Goal: Use online tool/utility: Utilize a website feature to perform a specific function

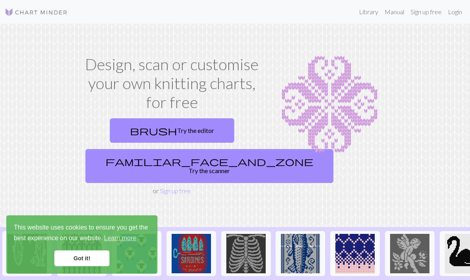
click at [195, 160] on link "familiar_face_and_zone Try the scanner" at bounding box center [210, 166] width 248 height 34
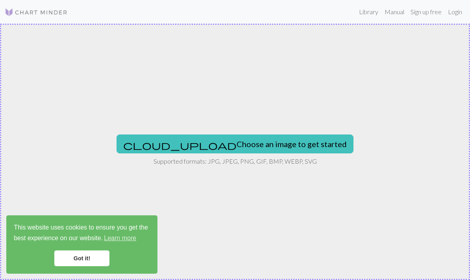
click at [281, 139] on button "cloud_upload Choose an image to get started" at bounding box center [235, 143] width 237 height 19
type input "C:\fakepath\IMG_0102.jpeg"
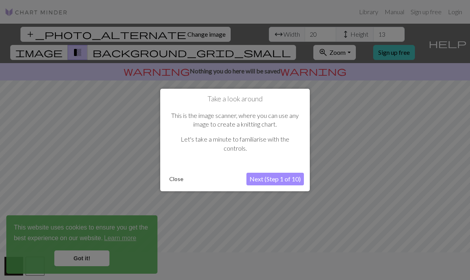
click at [289, 179] on button "Next (Step 1 of 10)" at bounding box center [276, 179] width 58 height 13
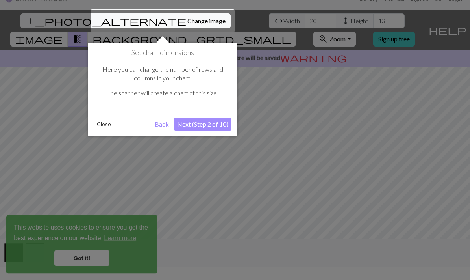
scroll to position [15, 0]
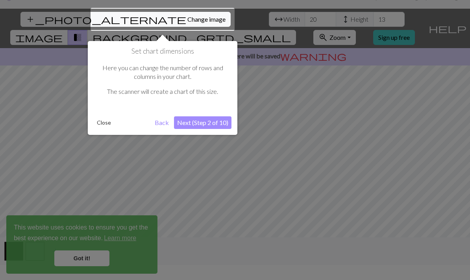
click at [151, 20] on div at bounding box center [163, 19] width 144 height 23
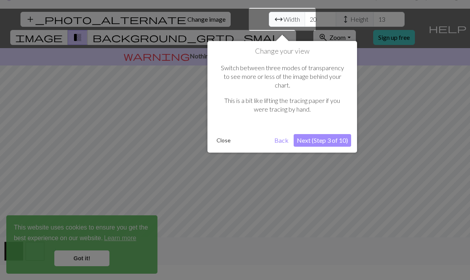
click at [324, 134] on button "Next (Step 3 of 10)" at bounding box center [323, 140] width 58 height 13
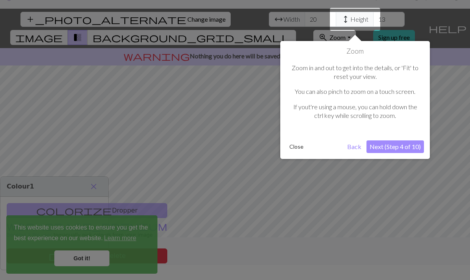
click at [400, 141] on button "Next (Step 4 of 10)" at bounding box center [396, 146] width 58 height 13
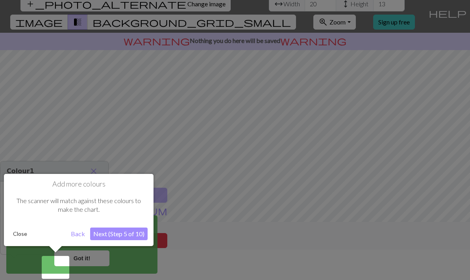
scroll to position [32, 0]
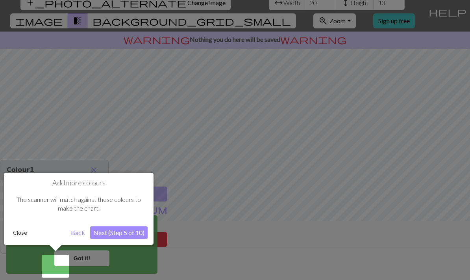
click at [133, 229] on button "Next (Step 5 of 10)" at bounding box center [119, 232] width 58 height 13
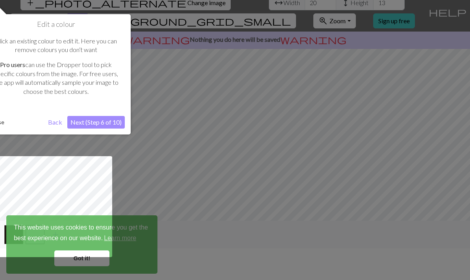
click at [108, 120] on button "Next (Step 6 of 10)" at bounding box center [96, 122] width 58 height 13
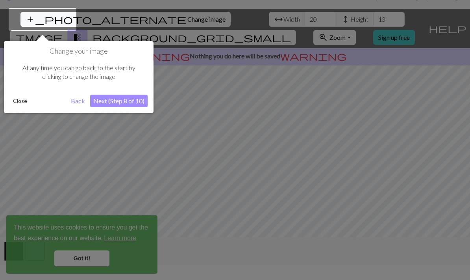
click at [127, 101] on button "Next (Step 8 of 10)" at bounding box center [119, 101] width 58 height 13
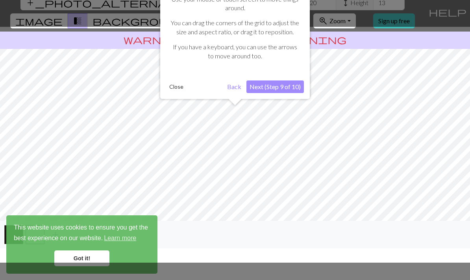
click at [320, 82] on div at bounding box center [235, 145] width 478 height 236
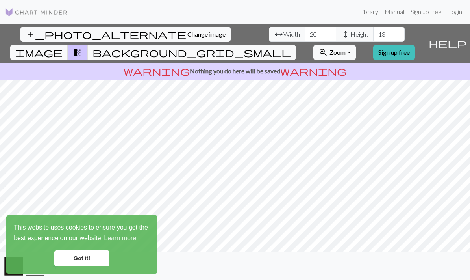
scroll to position [0, 0]
click at [305, 32] on input "20" at bounding box center [321, 34] width 32 height 15
type input "2"
type input "66"
click at [374, 29] on input "13" at bounding box center [390, 34] width 32 height 15
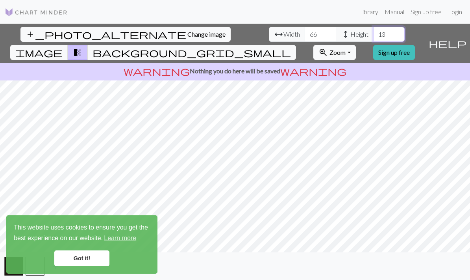
click at [374, 34] on input "13" at bounding box center [390, 34] width 32 height 15
type input "1"
type input "44"
click at [291, 47] on span "background_grid_small" at bounding box center [192, 52] width 199 height 11
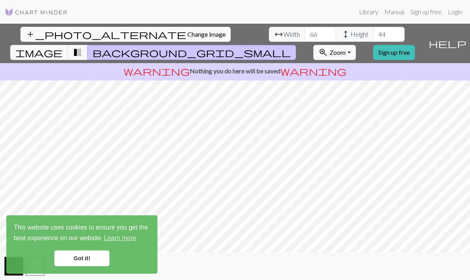
click at [82, 47] on span "transition_fade" at bounding box center [77, 52] width 9 height 11
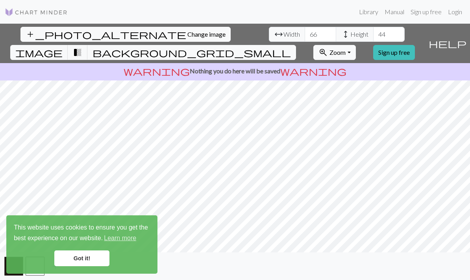
click at [82, 47] on span "transition_fade" at bounding box center [77, 52] width 9 height 11
click at [63, 47] on span "image" at bounding box center [38, 52] width 47 height 11
click at [82, 47] on span "transition_fade" at bounding box center [77, 52] width 9 height 11
click at [291, 47] on span "background_grid_small" at bounding box center [192, 52] width 199 height 11
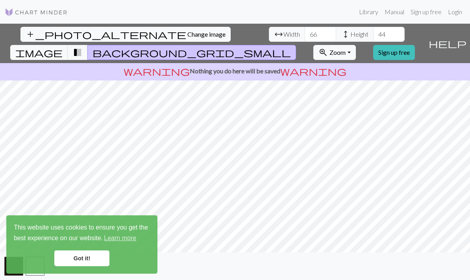
click at [82, 47] on span "transition_fade" at bounding box center [77, 52] width 9 height 11
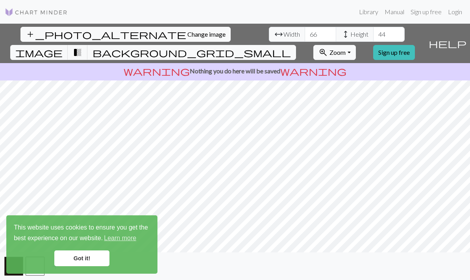
click at [291, 47] on span "background_grid_small" at bounding box center [192, 52] width 199 height 11
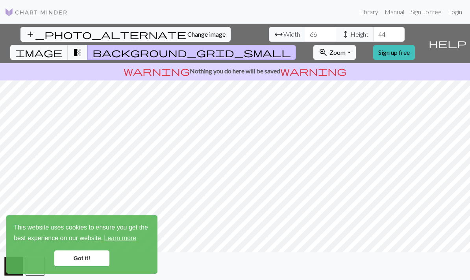
click at [87, 259] on link "Got it!" at bounding box center [81, 258] width 55 height 16
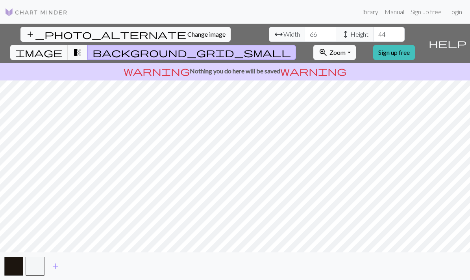
click at [413, 45] on link "Sign up free" at bounding box center [395, 52] width 42 height 15
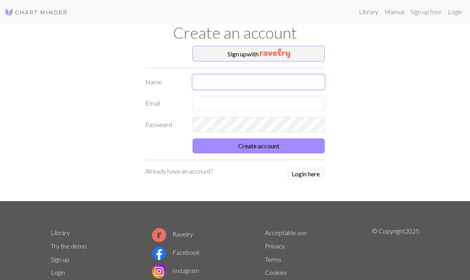
click at [275, 81] on input "text" at bounding box center [259, 81] width 132 height 15
type input "[PERSON_NAME]"
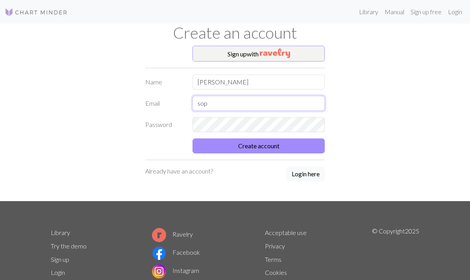
type input "[EMAIL_ADDRESS][DOMAIN_NAME]"
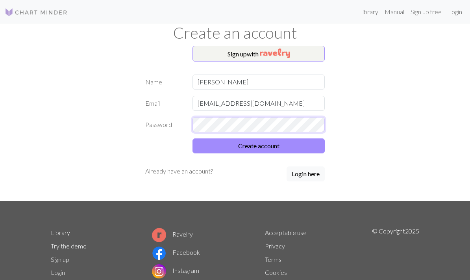
click at [259, 145] on button "Create account" at bounding box center [259, 145] width 132 height 15
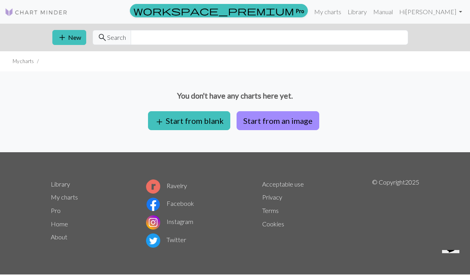
click at [345, 9] on link "My charts" at bounding box center [327, 12] width 33 height 16
click at [345, 7] on link "My charts" at bounding box center [327, 12] width 33 height 16
click at [283, 117] on button "Start from an image" at bounding box center [278, 120] width 83 height 19
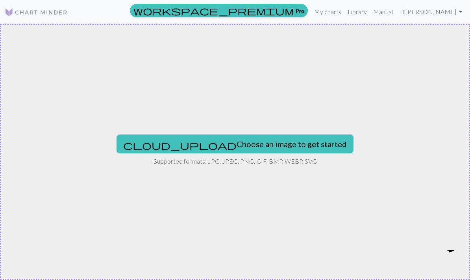
click at [260, 144] on button "cloud_upload Choose an image to get started" at bounding box center [235, 143] width 237 height 19
type input "C:\fakepath\IMG_0102.jpeg"
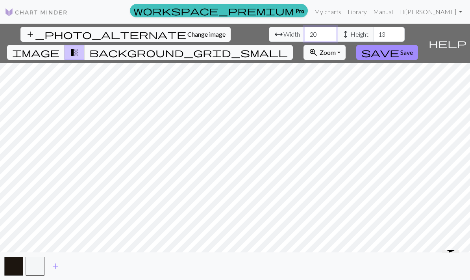
click at [305, 40] on input "20" at bounding box center [321, 34] width 32 height 15
type input "2"
type input "66"
click at [374, 36] on input "13" at bounding box center [390, 34] width 32 height 15
type input "1"
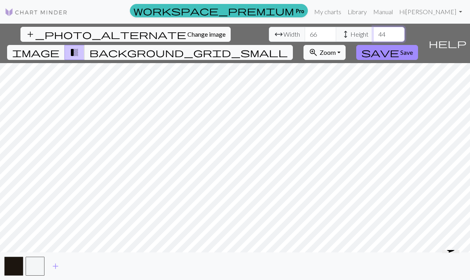
type input "44"
click at [288, 47] on span "background_grid_small" at bounding box center [188, 52] width 199 height 11
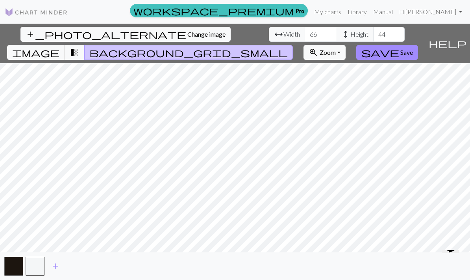
click at [79, 47] on span "transition_fade" at bounding box center [74, 52] width 9 height 11
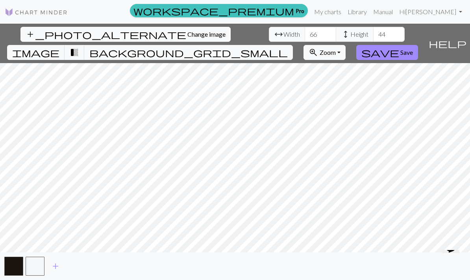
click at [59, 47] on span "image" at bounding box center [35, 52] width 47 height 11
click at [288, 47] on span "background_grid_small" at bounding box center [188, 52] width 199 height 11
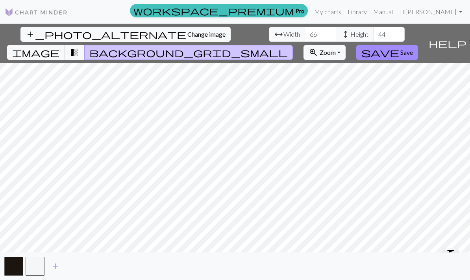
click at [413, 48] on span "Save" at bounding box center [407, 51] width 13 height 7
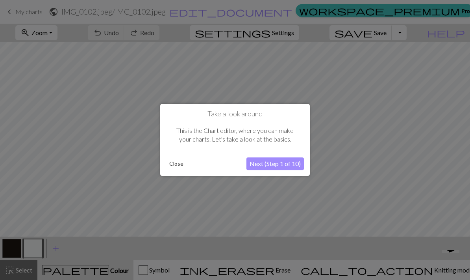
click at [284, 165] on button "Next (Step 1 of 10)" at bounding box center [276, 164] width 58 height 13
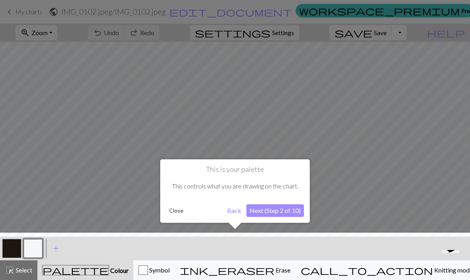
click at [281, 208] on button "Next (Step 2 of 10)" at bounding box center [276, 210] width 58 height 13
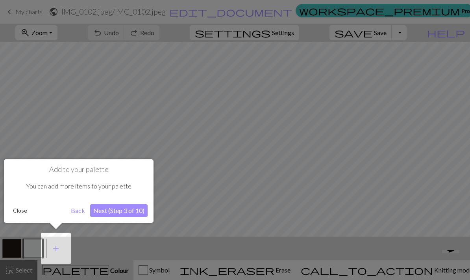
click at [131, 208] on button "Next (Step 3 of 10)" at bounding box center [119, 210] width 58 height 13
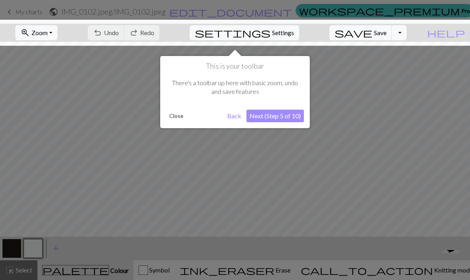
click at [281, 113] on button "Next (Step 5 of 10)" at bounding box center [276, 116] width 58 height 13
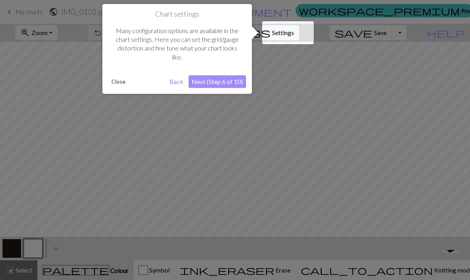
click at [229, 78] on button "Next (Step 6 of 10)" at bounding box center [218, 81] width 58 height 13
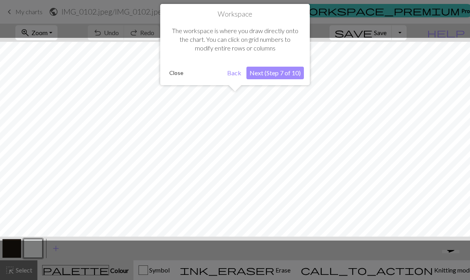
scroll to position [30, 0]
click at [288, 67] on button "Next (Step 7 of 10)" at bounding box center [276, 73] width 58 height 13
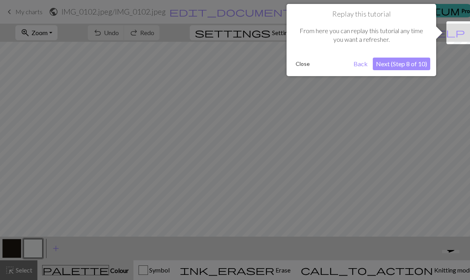
click at [407, 63] on button "Next (Step 8 of 10)" at bounding box center [402, 64] width 58 height 13
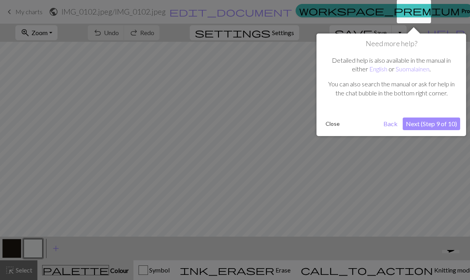
click at [437, 123] on button "Next (Step 9 of 10)" at bounding box center [432, 123] width 58 height 13
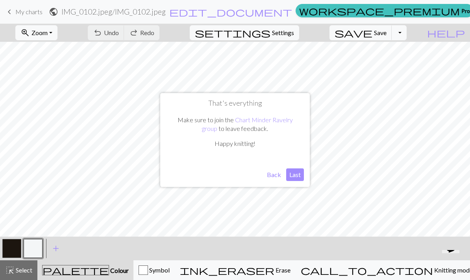
click at [294, 175] on button "Last" at bounding box center [295, 174] width 18 height 13
click at [119, 36] on span "Undo" at bounding box center [111, 32] width 15 height 7
click at [125, 35] on button "undo Undo Undo" at bounding box center [106, 32] width 37 height 15
click at [58, 33] on button "zoom_in Zoom Zoom" at bounding box center [36, 32] width 42 height 15
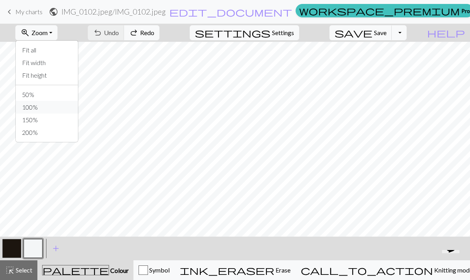
click at [61, 106] on button "100%" at bounding box center [47, 107] width 62 height 13
click at [119, 30] on span "Undo" at bounding box center [111, 32] width 15 height 7
click at [125, 28] on button "undo Undo Undo" at bounding box center [106, 32] width 37 height 15
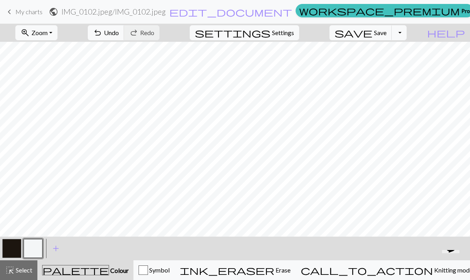
click at [119, 32] on span "Undo" at bounding box center [111, 32] width 15 height 7
click at [119, 31] on span "Undo" at bounding box center [111, 32] width 15 height 7
click at [125, 28] on button "undo Undo Undo" at bounding box center [106, 32] width 37 height 15
click at [125, 32] on button "undo Undo Undo" at bounding box center [106, 32] width 37 height 15
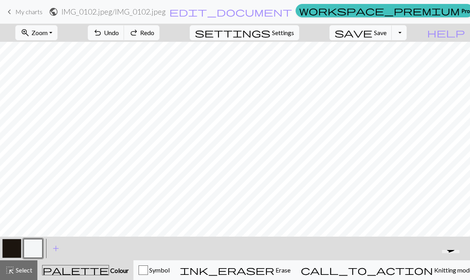
click at [119, 32] on span "Undo" at bounding box center [111, 32] width 15 height 7
click at [119, 30] on span "Undo" at bounding box center [111, 32] width 15 height 7
click at [119, 33] on span "Undo" at bounding box center [111, 32] width 15 height 7
click at [119, 32] on span "Undo" at bounding box center [111, 32] width 15 height 7
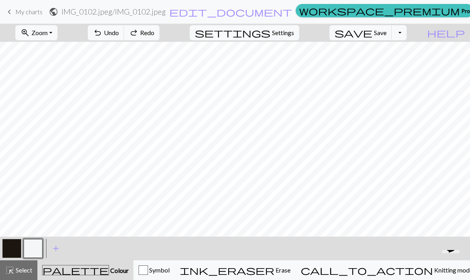
click at [119, 30] on span "Undo" at bounding box center [111, 32] width 15 height 7
click at [125, 27] on button "undo Undo Undo" at bounding box center [106, 32] width 37 height 15
click at [20, 267] on span "Select" at bounding box center [24, 269] width 18 height 7
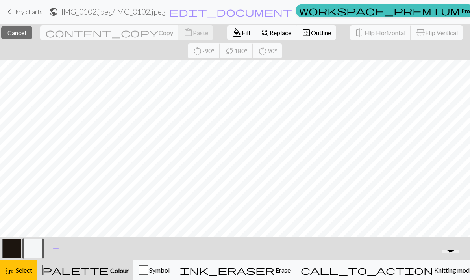
click at [159, 33] on span "Copy" at bounding box center [166, 32] width 15 height 7
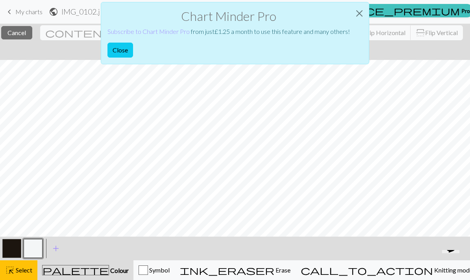
click at [110, 266] on div "palette Colour Colour" at bounding box center [85, 270] width 87 height 10
click at [121, 265] on div "palette Colour Colour" at bounding box center [85, 270] width 87 height 10
click at [19, 269] on span "Select" at bounding box center [24, 269] width 18 height 7
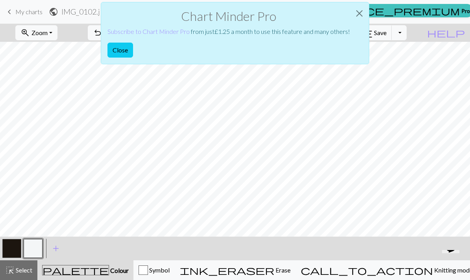
click at [359, 13] on button "Close" at bounding box center [359, 13] width 19 height 22
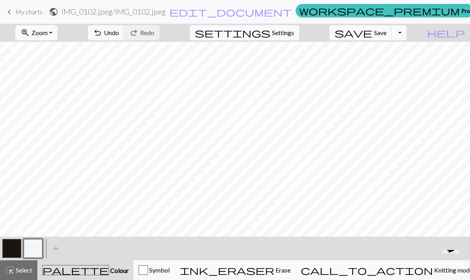
scroll to position [43, 19]
click at [48, 31] on span "Zoom" at bounding box center [40, 32] width 16 height 7
click at [119, 36] on span "Undo" at bounding box center [111, 32] width 15 height 7
click at [119, 35] on span "Undo" at bounding box center [111, 32] width 15 height 7
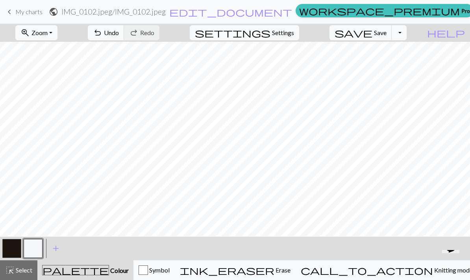
scroll to position [7, 17]
click at [48, 31] on span "Zoom" at bounding box center [40, 32] width 16 height 7
click at [62, 95] on button "50%" at bounding box center [47, 94] width 62 height 13
click at [294, 31] on span "Settings" at bounding box center [283, 32] width 22 height 9
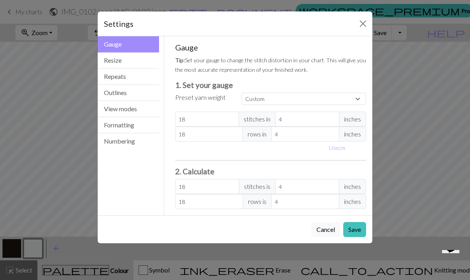
click at [142, 57] on button "Resize" at bounding box center [128, 60] width 61 height 16
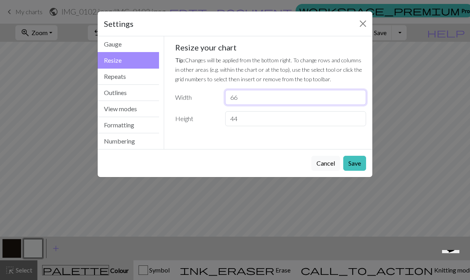
click at [299, 96] on input "66" at bounding box center [295, 97] width 141 height 15
type input "6"
type input "100"
click at [271, 121] on input "44" at bounding box center [295, 118] width 141 height 15
type input "4"
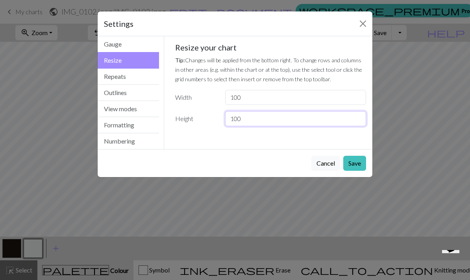
type input "100"
click at [356, 164] on button "Save" at bounding box center [355, 163] width 23 height 15
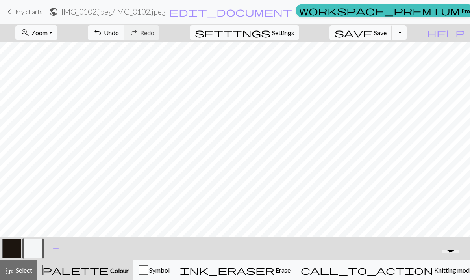
click at [287, 28] on button "settings Settings" at bounding box center [245, 32] width 110 height 15
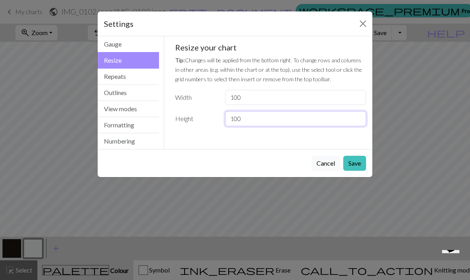
click at [259, 118] on input "100" at bounding box center [295, 118] width 141 height 15
type input "1"
type input "150"
click at [358, 157] on button "Save" at bounding box center [355, 163] width 23 height 15
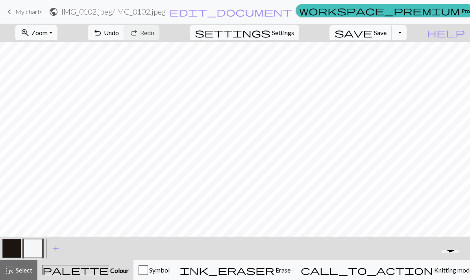
click at [119, 35] on span "Undo" at bounding box center [111, 32] width 15 height 7
click at [433, 268] on span "Knitting mode" at bounding box center [453, 269] width 40 height 7
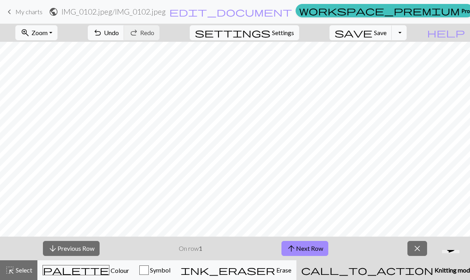
click at [171, 266] on span "Symbol" at bounding box center [160, 269] width 22 height 7
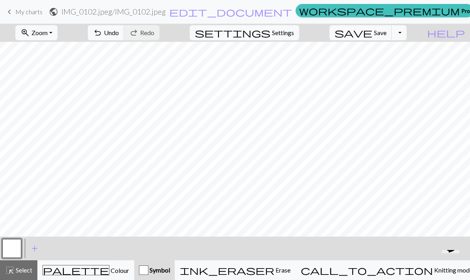
click at [113, 266] on div "palette Colour Colour" at bounding box center [86, 270] width 87 height 10
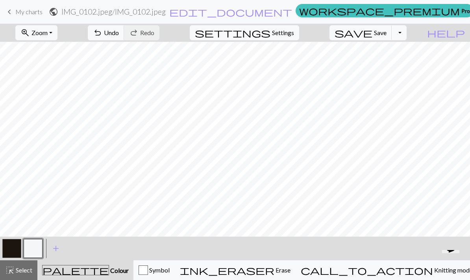
click at [288, 29] on span "Settings" at bounding box center [283, 32] width 22 height 9
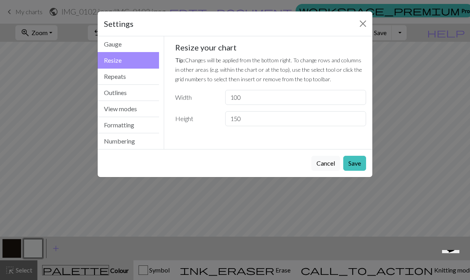
click at [133, 82] on button "Repeats" at bounding box center [128, 77] width 61 height 16
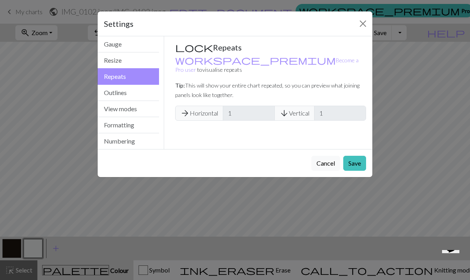
click at [138, 89] on button "Outlines" at bounding box center [128, 93] width 61 height 16
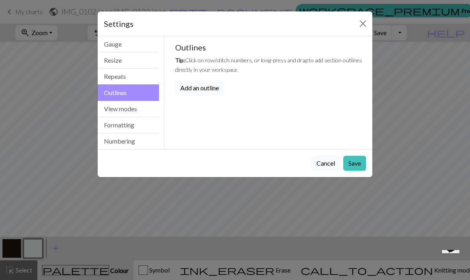
click at [138, 109] on button "View modes" at bounding box center [128, 109] width 61 height 16
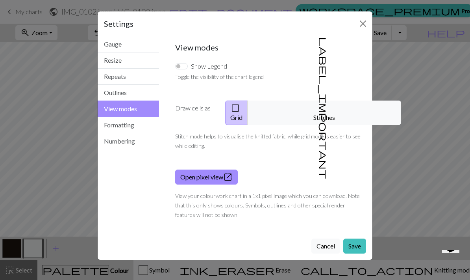
click at [323, 105] on button "label_important Stitches" at bounding box center [325, 112] width 154 height 24
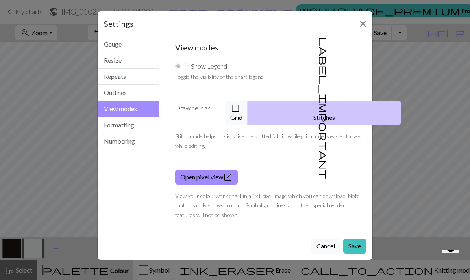
click at [357, 241] on button "Save" at bounding box center [355, 245] width 23 height 15
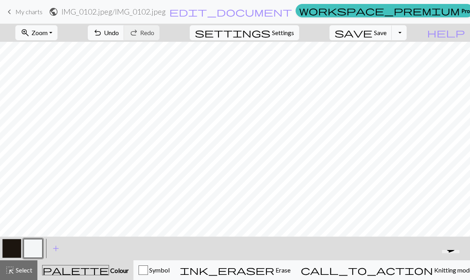
click at [56, 250] on span "add" at bounding box center [55, 248] width 9 height 11
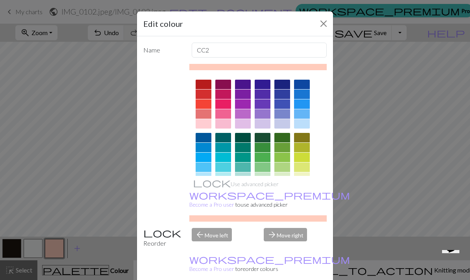
click at [209, 86] on div at bounding box center [204, 84] width 16 height 9
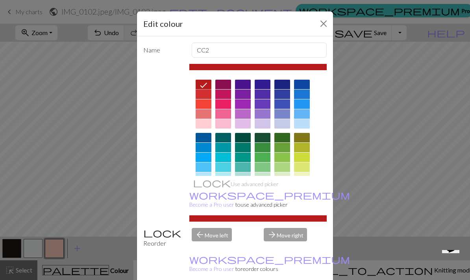
click at [226, 90] on div at bounding box center [224, 93] width 16 height 9
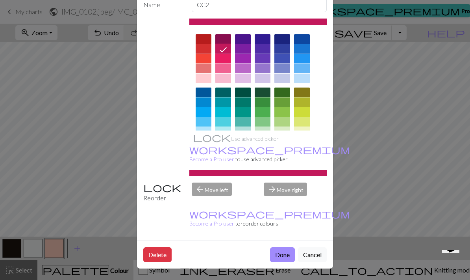
scroll to position [51, 0]
click at [284, 252] on button "Done" at bounding box center [282, 254] width 25 height 15
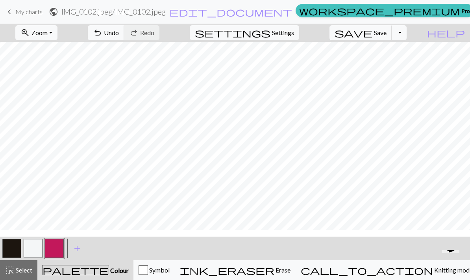
scroll to position [0, 0]
click at [294, 34] on span "Settings" at bounding box center [283, 32] width 22 height 9
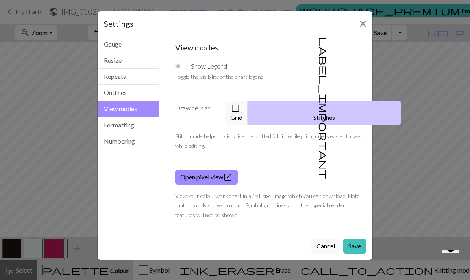
click at [140, 61] on button "Resize" at bounding box center [128, 60] width 61 height 16
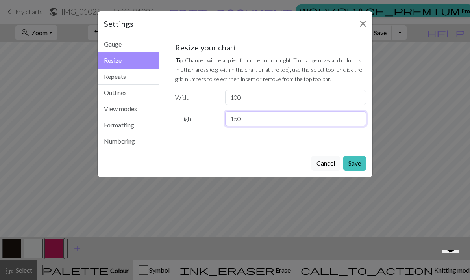
click at [264, 116] on input "150" at bounding box center [295, 118] width 141 height 15
click at [270, 94] on input "100" at bounding box center [295, 97] width 141 height 15
type input "1"
type input "66"
click at [274, 123] on input "150" at bounding box center [295, 118] width 141 height 15
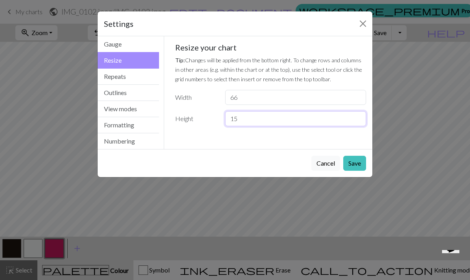
type input "1"
type input "44"
click at [357, 165] on button "Save" at bounding box center [355, 163] width 23 height 15
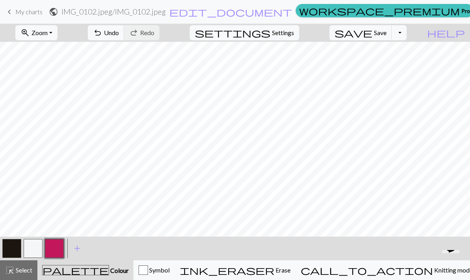
click at [11, 242] on button "button" at bounding box center [11, 248] width 19 height 19
click at [33, 244] on button "button" at bounding box center [33, 248] width 19 height 19
click at [11, 247] on button "button" at bounding box center [11, 248] width 19 height 19
click at [33, 246] on button "button" at bounding box center [33, 248] width 19 height 19
click at [119, 34] on span "Undo" at bounding box center [111, 32] width 15 height 7
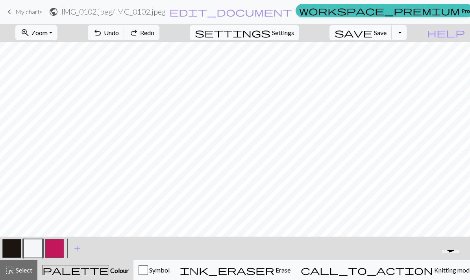
click at [119, 34] on span "Undo" at bounding box center [111, 32] width 15 height 7
click at [48, 31] on span "Zoom" at bounding box center [40, 32] width 16 height 7
click at [63, 105] on button "100%" at bounding box center [47, 107] width 62 height 13
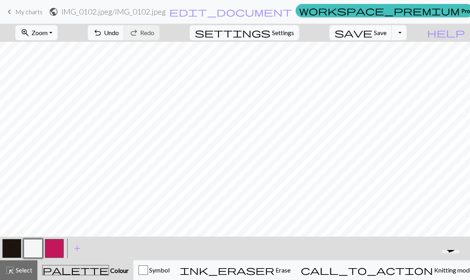
click at [119, 31] on span "Undo" at bounding box center [111, 32] width 15 height 7
click at [119, 30] on span "Undo" at bounding box center [111, 32] width 15 height 7
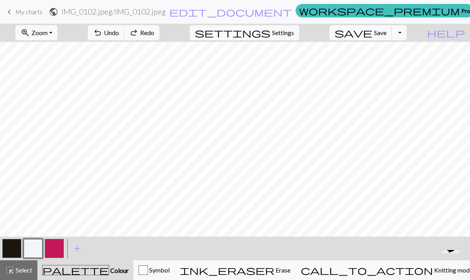
click at [119, 30] on span "Undo" at bounding box center [111, 32] width 15 height 7
click at [119, 34] on span "Undo" at bounding box center [111, 32] width 15 height 7
click at [125, 34] on button "undo Undo Undo" at bounding box center [106, 32] width 37 height 15
click at [125, 33] on button "undo Undo Undo" at bounding box center [106, 32] width 37 height 15
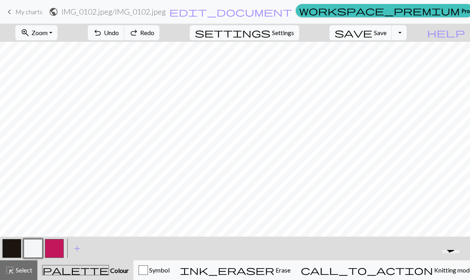
click at [102, 34] on span "undo" at bounding box center [97, 32] width 9 height 11
click at [102, 35] on span "undo" at bounding box center [97, 32] width 9 height 11
click at [102, 37] on span "undo" at bounding box center [97, 32] width 9 height 11
click at [102, 36] on span "undo" at bounding box center [97, 32] width 9 height 11
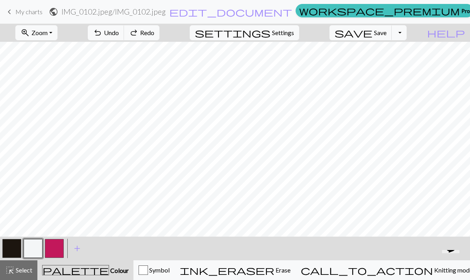
click at [102, 33] on span "undo" at bounding box center [97, 32] width 9 height 11
click at [102, 36] on span "undo" at bounding box center [97, 32] width 9 height 11
click at [125, 36] on button "undo Undo Undo" at bounding box center [106, 32] width 37 height 15
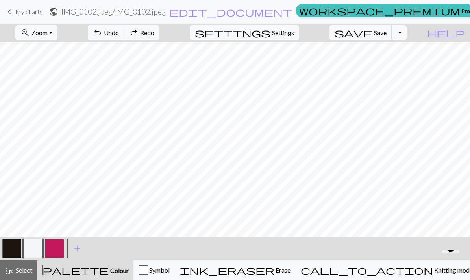
click at [125, 37] on button "undo Undo Undo" at bounding box center [106, 32] width 37 height 15
click at [125, 39] on button "undo Undo Undo" at bounding box center [106, 32] width 37 height 15
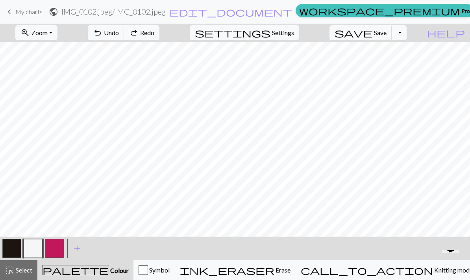
click at [125, 40] on button "undo Undo Undo" at bounding box center [106, 32] width 37 height 15
click at [125, 39] on button "undo Undo Undo" at bounding box center [106, 32] width 37 height 15
click at [150, 40] on div "undo Undo Undo redo Redo Redo" at bounding box center [124, 33] width 84 height 18
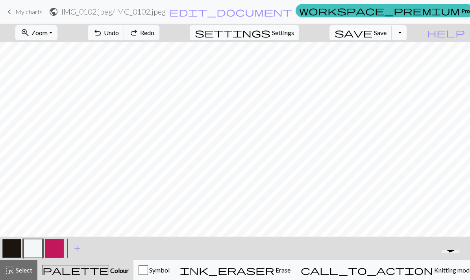
click at [119, 32] on span "Undo" at bounding box center [111, 32] width 15 height 7
click at [119, 31] on span "Undo" at bounding box center [111, 32] width 15 height 7
click at [119, 30] on span "Undo" at bounding box center [111, 32] width 15 height 7
click at [125, 26] on button "undo Undo Undo" at bounding box center [106, 32] width 37 height 15
click at [125, 25] on button "undo Undo Undo" at bounding box center [106, 32] width 37 height 15
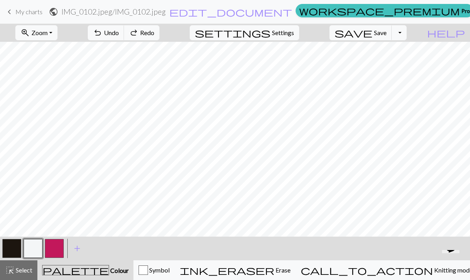
click at [154, 23] on nav "keyboard_arrow_left My charts public IMG_0102.jpeg / IMG_0102.jpeg edit_documen…" at bounding box center [235, 12] width 470 height 24
click at [125, 26] on button "undo Undo Undo" at bounding box center [106, 32] width 37 height 15
click at [125, 37] on button "undo Undo Undo" at bounding box center [106, 32] width 37 height 15
click at [119, 33] on span "Undo" at bounding box center [111, 32] width 15 height 7
click at [119, 35] on span "Undo" at bounding box center [111, 32] width 15 height 7
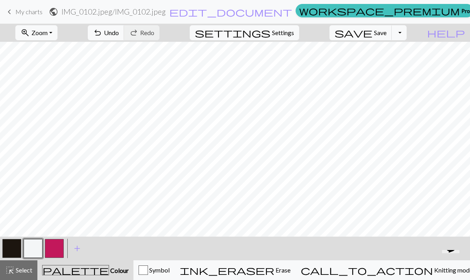
click at [119, 35] on span "Undo" at bounding box center [111, 32] width 15 height 7
click at [119, 33] on span "Undo" at bounding box center [111, 32] width 15 height 7
click at [125, 26] on button "undo Undo Undo" at bounding box center [106, 32] width 37 height 15
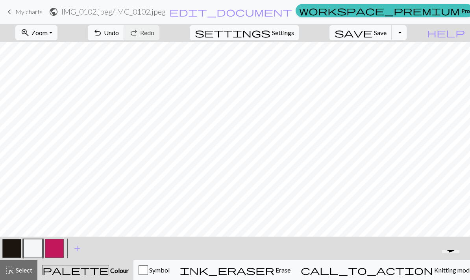
click at [119, 33] on span "Undo" at bounding box center [111, 32] width 15 height 7
click at [125, 28] on button "undo Undo Undo" at bounding box center [106, 32] width 37 height 15
click at [12, 242] on button "button" at bounding box center [11, 248] width 19 height 19
click at [32, 249] on button "button" at bounding box center [33, 248] width 19 height 19
click at [119, 34] on span "Undo" at bounding box center [111, 32] width 15 height 7
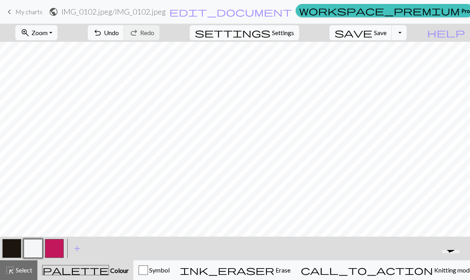
click at [294, 35] on span "Settings" at bounding box center [283, 32] width 22 height 9
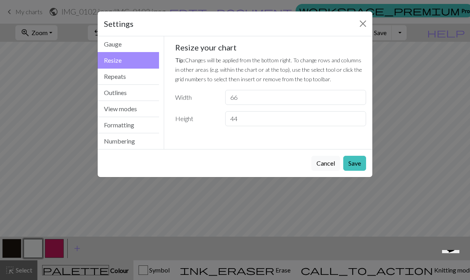
click at [139, 108] on button "View modes" at bounding box center [128, 109] width 61 height 16
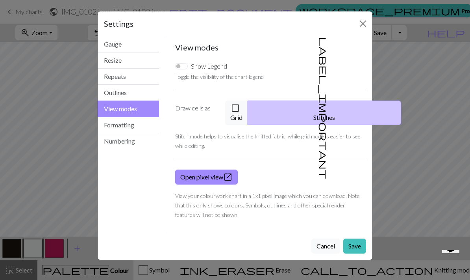
click at [248, 106] on button "check_box_outline_blank Grid" at bounding box center [236, 112] width 23 height 24
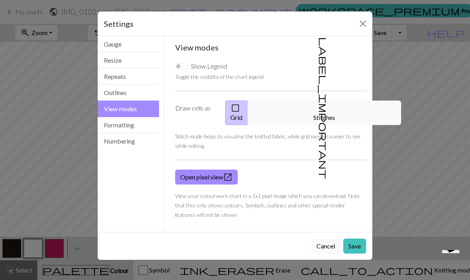
click at [355, 238] on button "Save" at bounding box center [355, 245] width 23 height 15
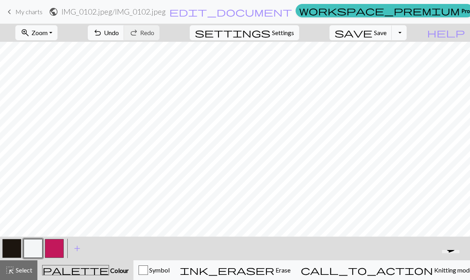
scroll to position [0, 85]
click at [11, 248] on button "button" at bounding box center [11, 248] width 19 height 19
click at [27, 251] on button "button" at bounding box center [33, 248] width 19 height 19
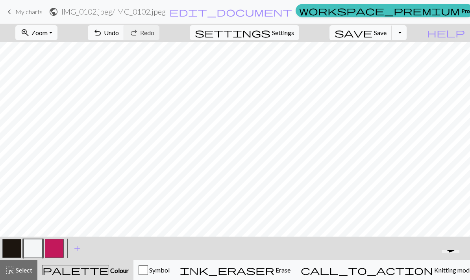
click at [119, 36] on span "Undo" at bounding box center [111, 32] width 15 height 7
click at [119, 34] on span "Undo" at bounding box center [111, 32] width 15 height 7
click at [49, 251] on button "button" at bounding box center [54, 248] width 19 height 19
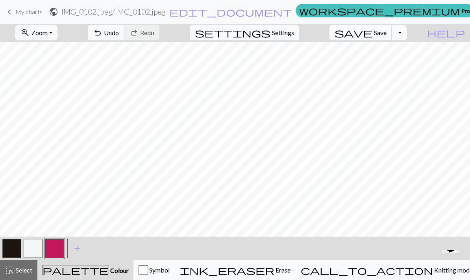
click at [48, 33] on span "Zoom" at bounding box center [40, 32] width 16 height 7
click at [66, 106] on button "100%" at bounding box center [47, 107] width 62 height 13
click at [48, 33] on span "Zoom" at bounding box center [40, 32] width 16 height 7
click at [69, 92] on button "50%" at bounding box center [47, 94] width 62 height 13
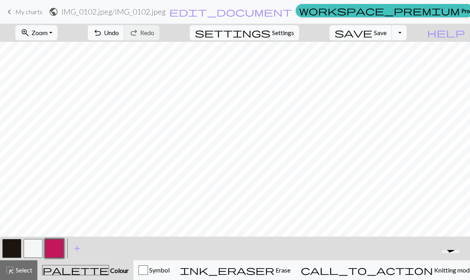
click at [58, 39] on button "zoom_in Zoom Zoom" at bounding box center [36, 32] width 42 height 15
click at [72, 64] on button "Fit width" at bounding box center [47, 62] width 62 height 13
click at [119, 32] on span "Undo" at bounding box center [111, 32] width 15 height 7
click at [102, 32] on span "undo" at bounding box center [97, 32] width 9 height 11
click at [175, 277] on button "Symbol" at bounding box center [154, 270] width 41 height 20
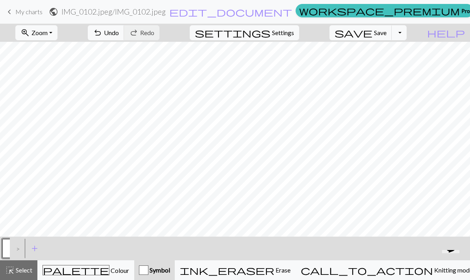
click at [111, 267] on div "palette Colour Colour" at bounding box center [86, 270] width 87 height 10
